Goal: Task Accomplishment & Management: Complete application form

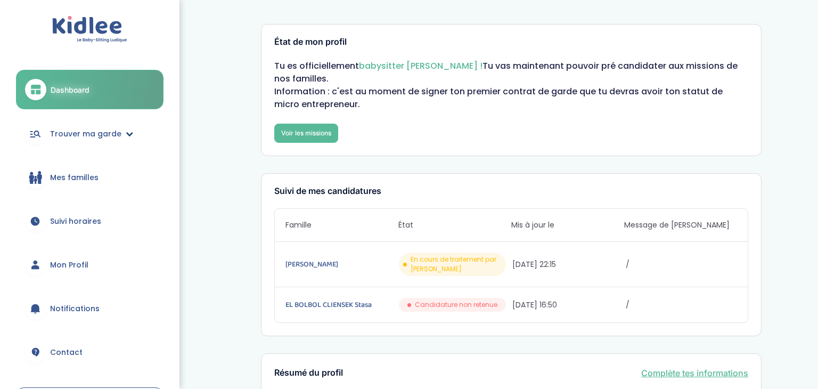
click at [96, 140] on link "Trouver ma garde" at bounding box center [90, 134] width 148 height 38
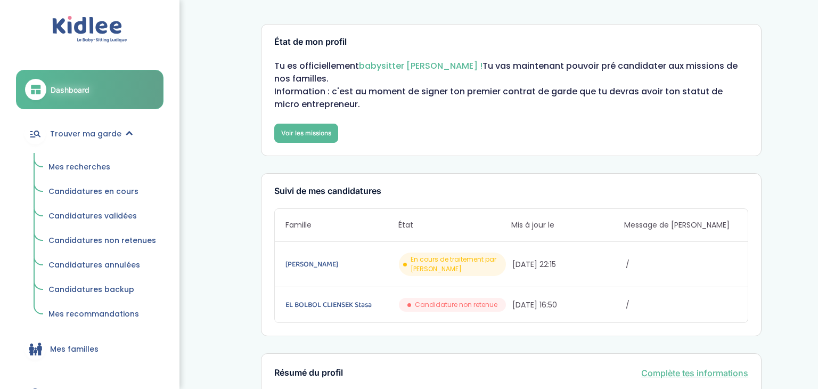
click at [74, 164] on span "Mes recherches" at bounding box center [79, 166] width 62 height 11
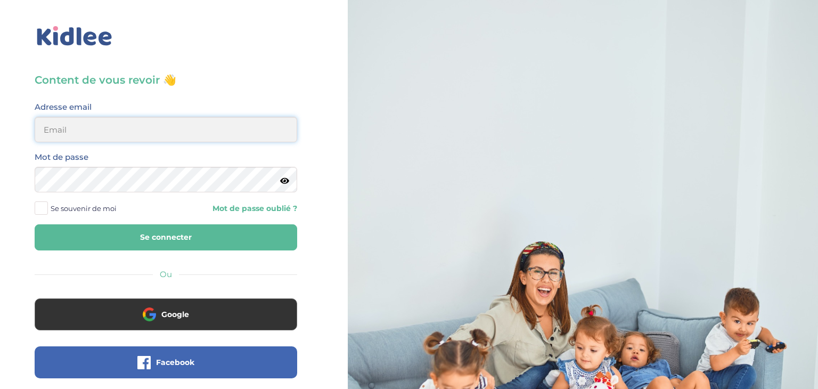
click at [103, 140] on input "email" at bounding box center [166, 130] width 263 height 26
type input "sarrakedjbour@gmail.com"
click at [285, 183] on icon at bounding box center [284, 181] width 9 height 8
click at [62, 238] on button "Se connecter" at bounding box center [166, 237] width 263 height 26
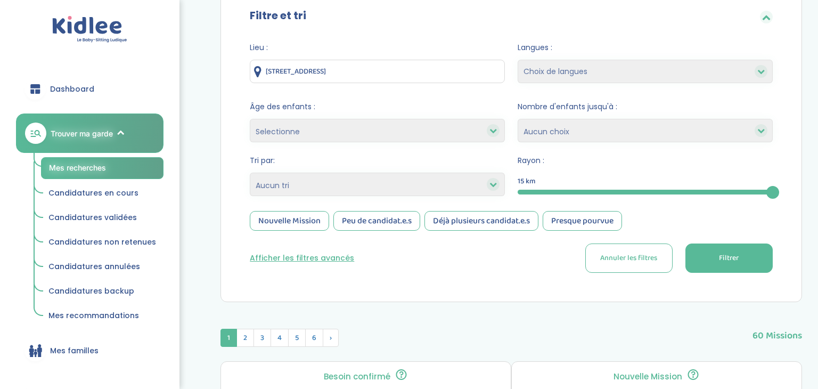
scroll to position [116, 0]
click at [336, 126] on select "Selectionne moins de 3 ans entre 3 et 6 ans plus de 6 ans" at bounding box center [377, 129] width 255 height 23
click at [365, 178] on select "Heures par semaine (croissant) Heures par semaine (décroissant) Date de démarra…" at bounding box center [377, 183] width 255 height 23
select select "salary_desc"
click at [250, 172] on select "Heures par semaine (croissant) Heures par semaine (décroissant) Date de démarra…" at bounding box center [377, 183] width 255 height 23
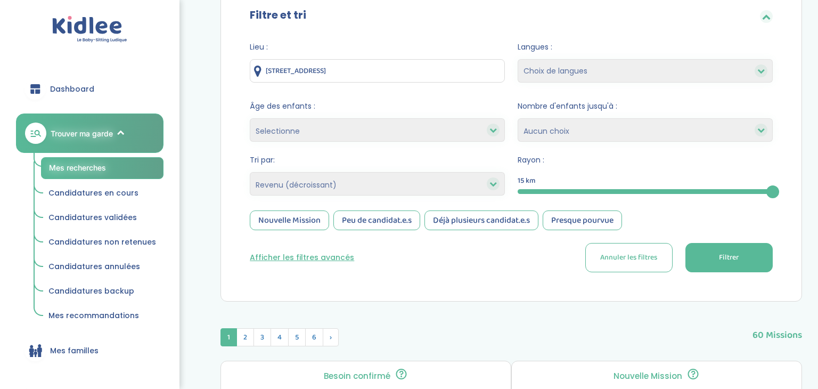
click at [306, 225] on div "Nouvelle Mission" at bounding box center [289, 220] width 79 height 20
click at [372, 231] on form "Lieu : 176 Grande Rue, Sèvres, France Langues : Choix de langues Anglais Arabe …" at bounding box center [511, 157] width 523 height 231
click at [372, 229] on div "Peu de candidat.e.s" at bounding box center [376, 220] width 87 height 20
click at [747, 263] on button "Filtrer" at bounding box center [728, 257] width 87 height 29
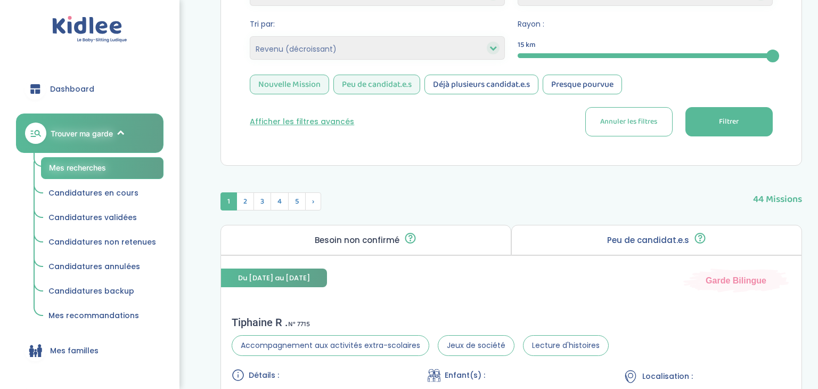
scroll to position [0, 0]
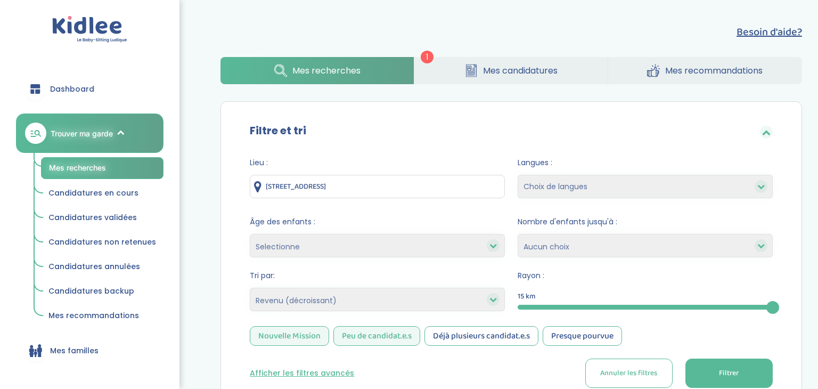
click at [79, 88] on span "Dashboard" at bounding box center [72, 89] width 44 height 11
